Goal: Task Accomplishment & Management: Use online tool/utility

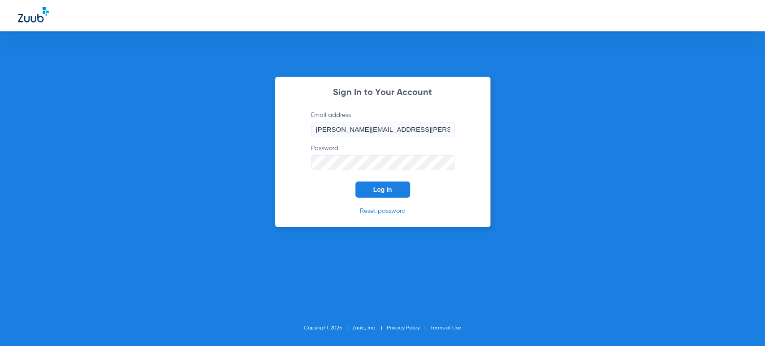
drag, startPoint x: 0, startPoint y: 0, endPoint x: 391, endPoint y: 189, distance: 434.3
click at [391, 189] on span "Log In" at bounding box center [382, 189] width 19 height 7
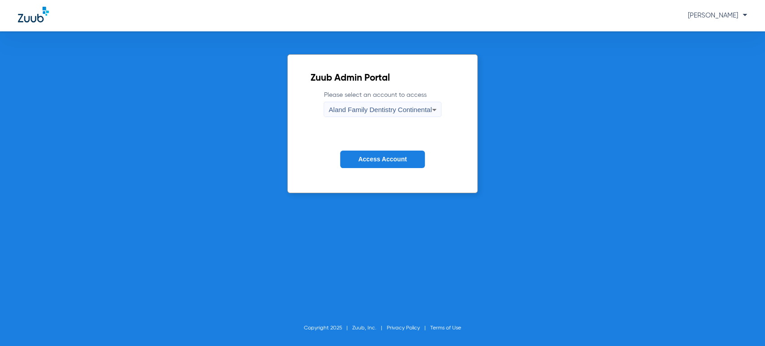
click at [365, 109] on span "Aland Family Dentistry Continental" at bounding box center [379, 110] width 103 height 8
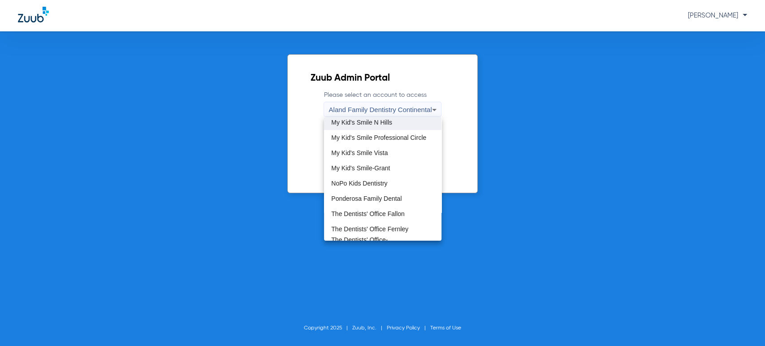
scroll to position [249, 0]
click at [365, 164] on span "My Kid's Smile-Grant" at bounding box center [360, 166] width 59 height 6
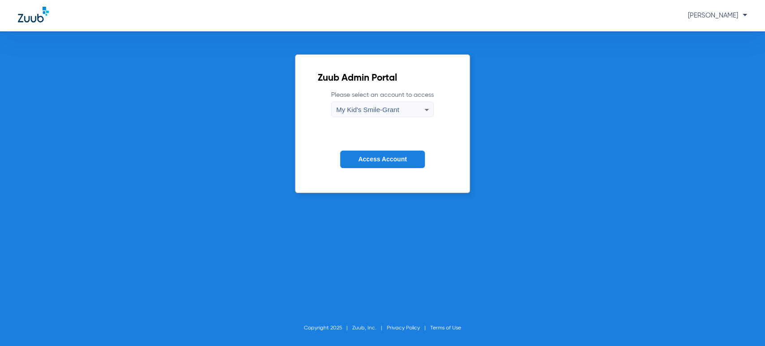
click at [366, 167] on button "Access Account" at bounding box center [382, 159] width 84 height 17
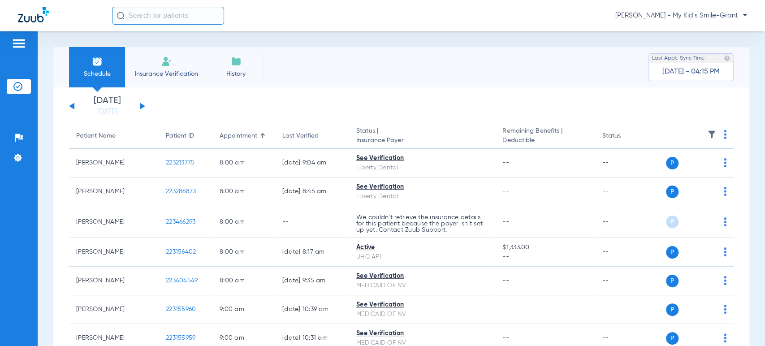
click at [142, 104] on button at bounding box center [142, 106] width 5 height 7
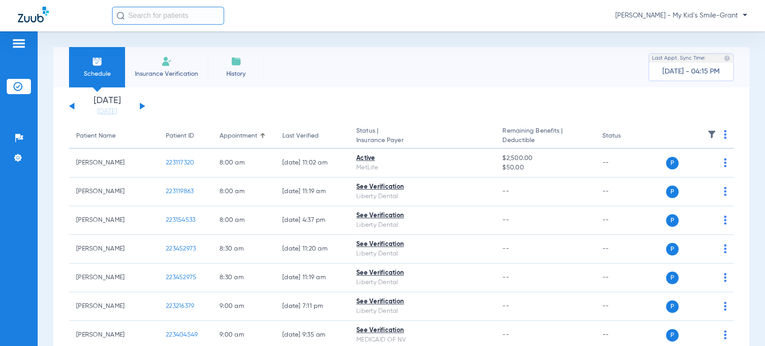
click at [47, 142] on div "Schedule Insurance Verification History Last Appt. Sync Time: [DATE] - 04:15 PM…" at bounding box center [401, 188] width 727 height 315
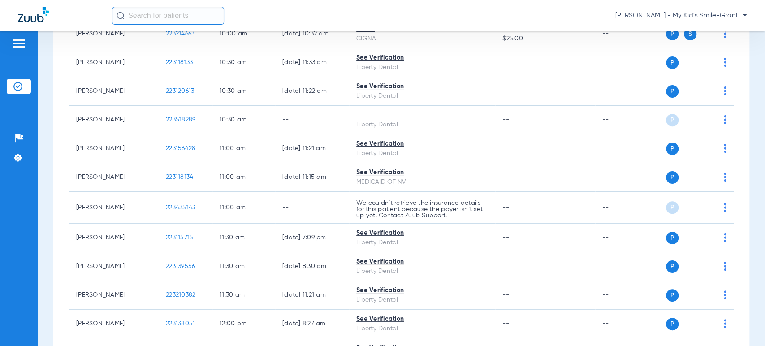
scroll to position [498, 0]
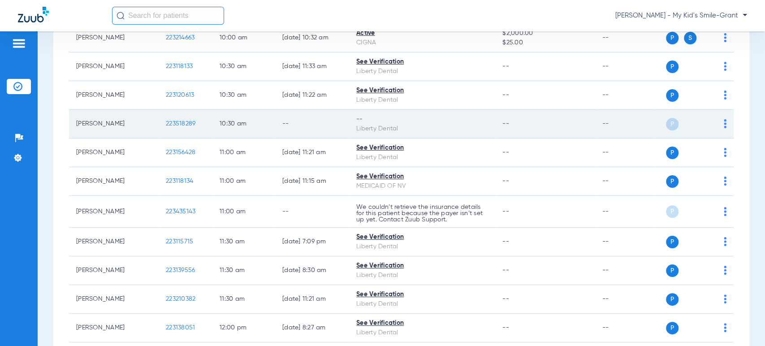
click at [719, 124] on td "P S" at bounding box center [695, 124] width 78 height 29
click at [724, 124] on img at bounding box center [725, 123] width 3 height 9
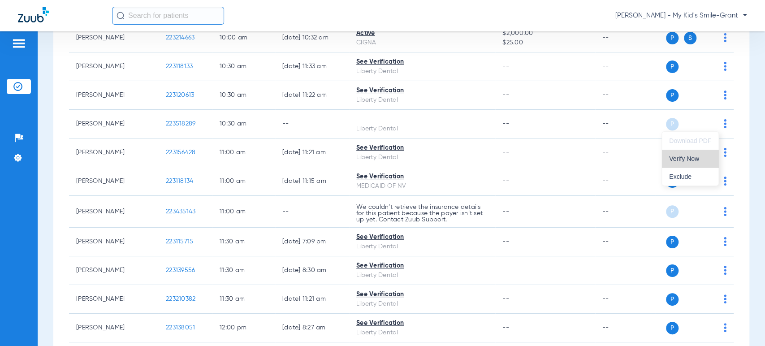
click at [699, 160] on span "Verify Now" at bounding box center [690, 158] width 42 height 6
